Goal: Entertainment & Leisure: Consume media (video, audio)

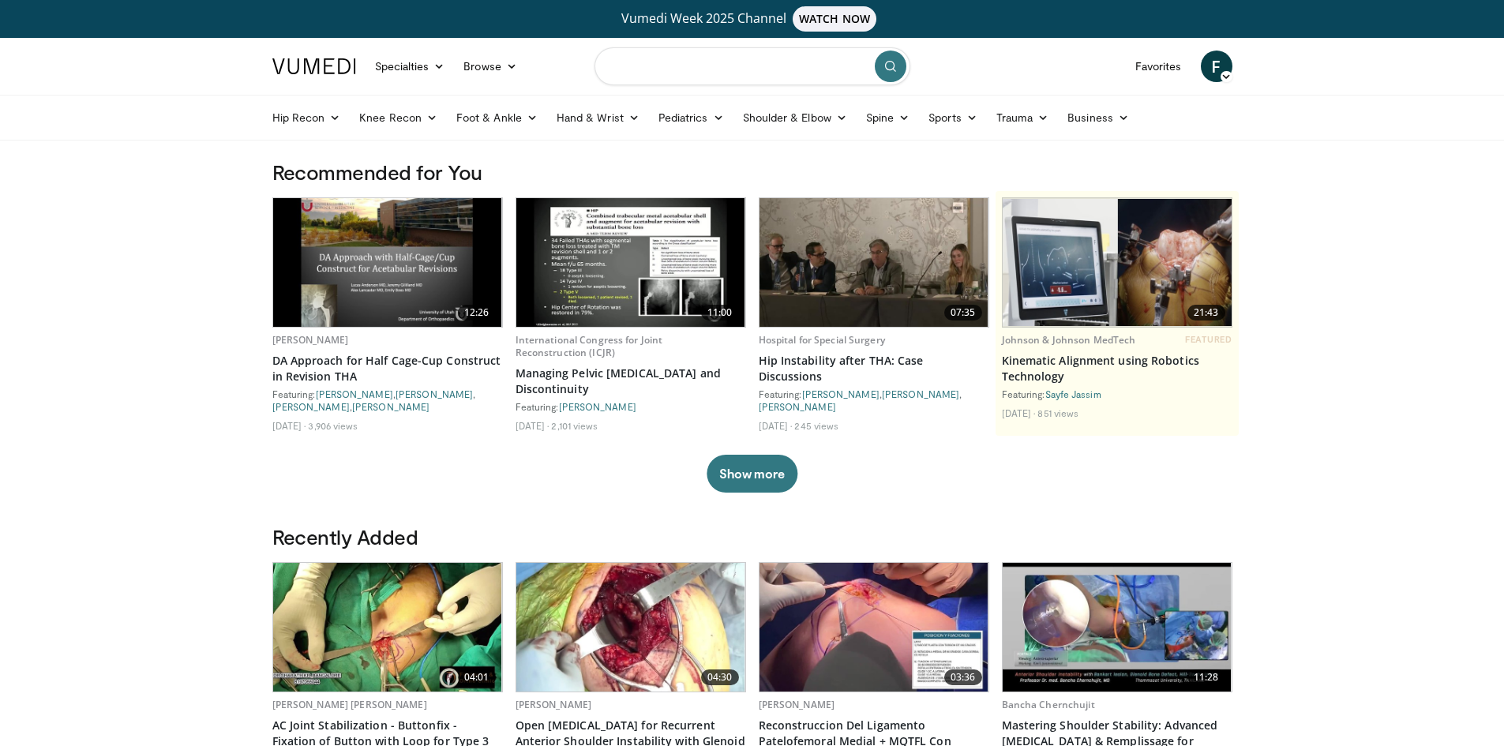
click at [643, 62] on input "Search topics, interventions" at bounding box center [752, 66] width 316 height 38
type input "**********"
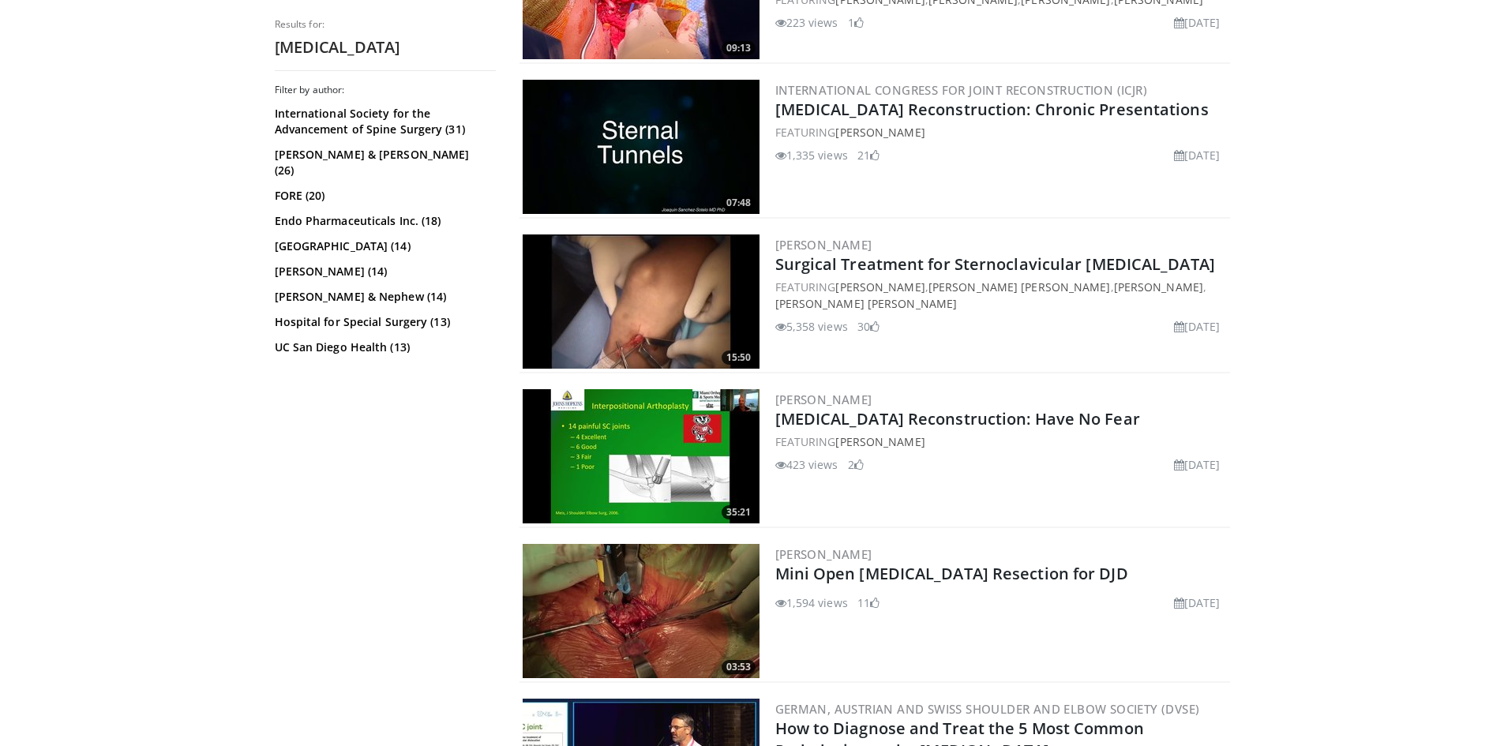
scroll to position [1263, 0]
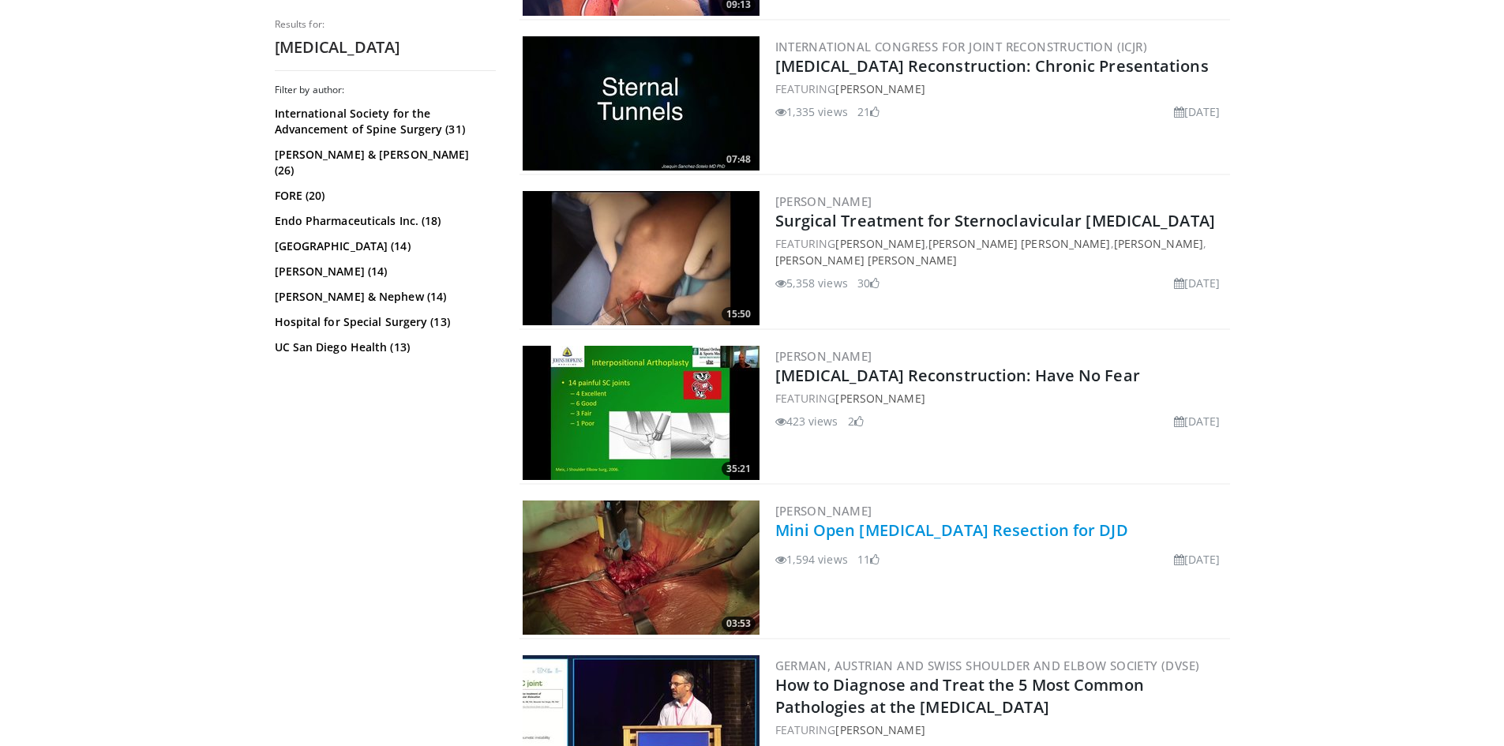
click at [1033, 532] on link "Mini Open [MEDICAL_DATA] Resection for DJD" at bounding box center [951, 529] width 353 height 21
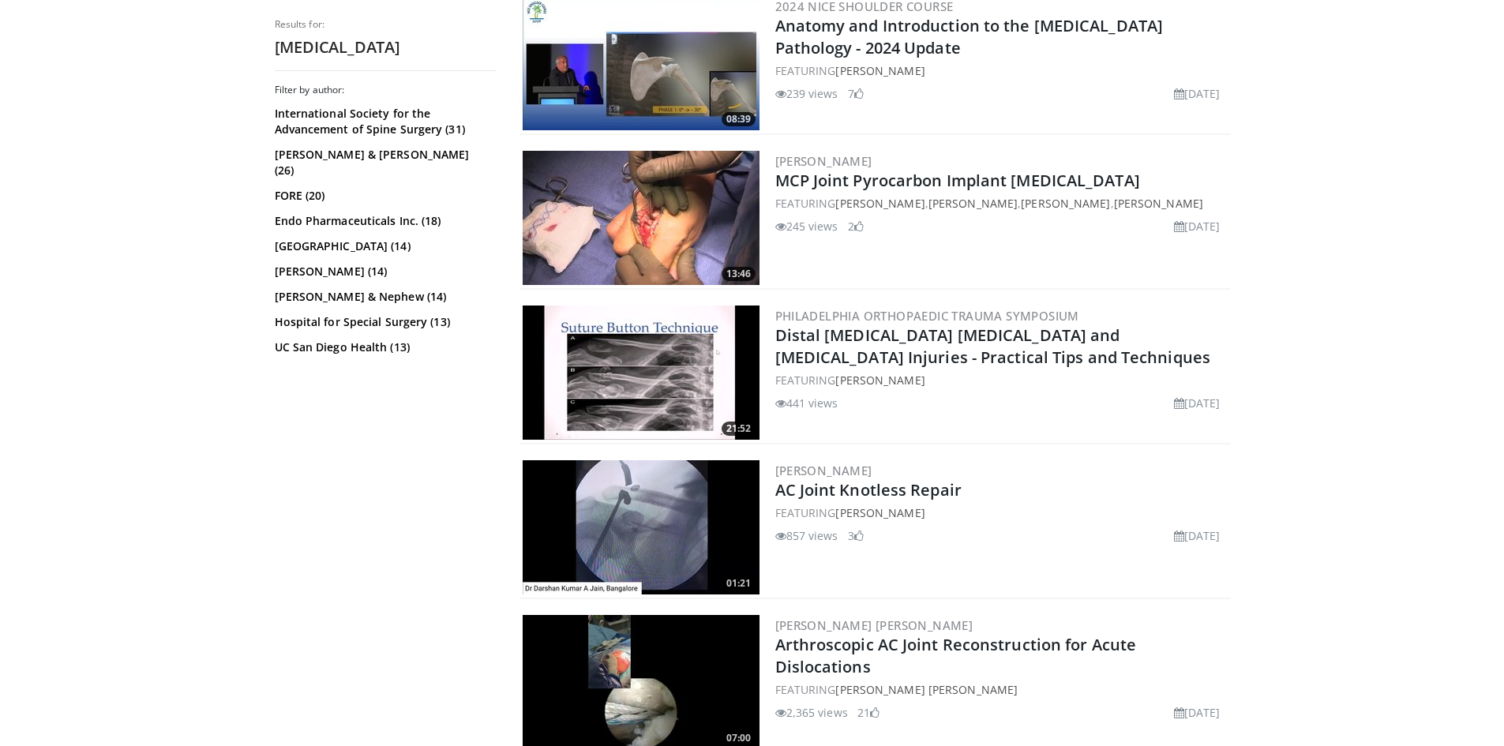
scroll to position [3631, 0]
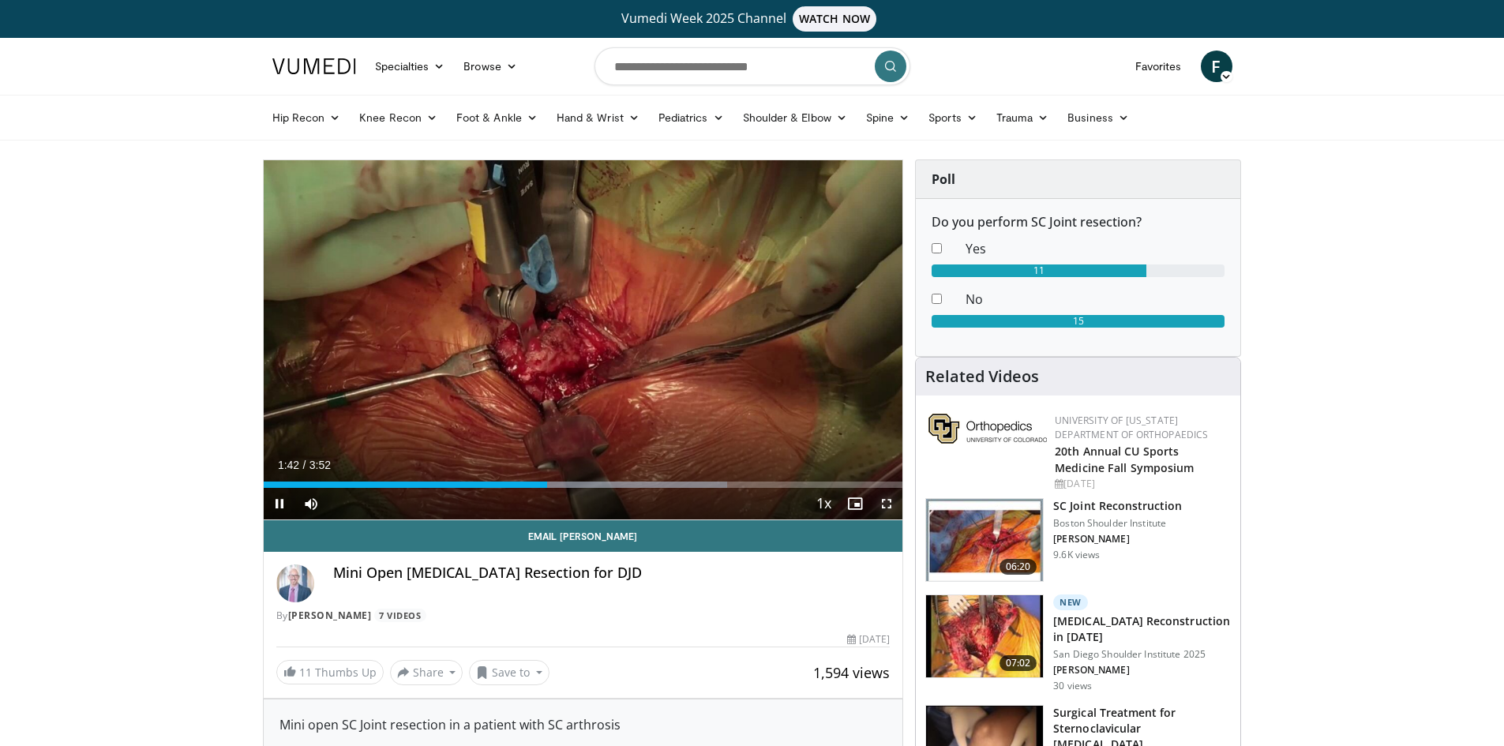
click at [886, 513] on span "Video Player" at bounding box center [887, 504] width 32 height 32
